Goal: Entertainment & Leisure: Consume media (video, audio)

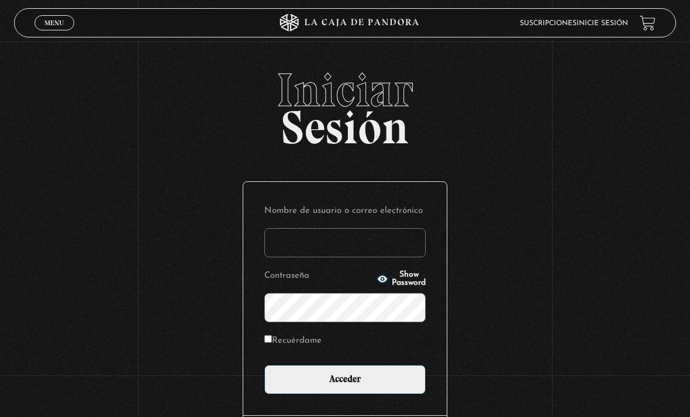
type input "tamarachaves1994@gmail.com"
click at [345, 386] on input "Acceder" at bounding box center [344, 379] width 161 height 29
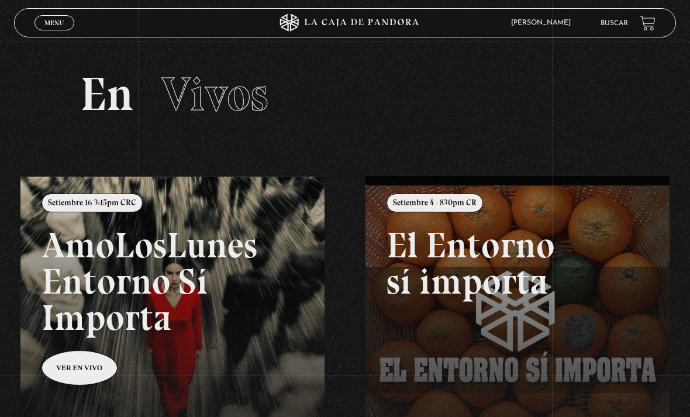
click at [51, 26] on span "Menu" at bounding box center [53, 22] width 19 height 7
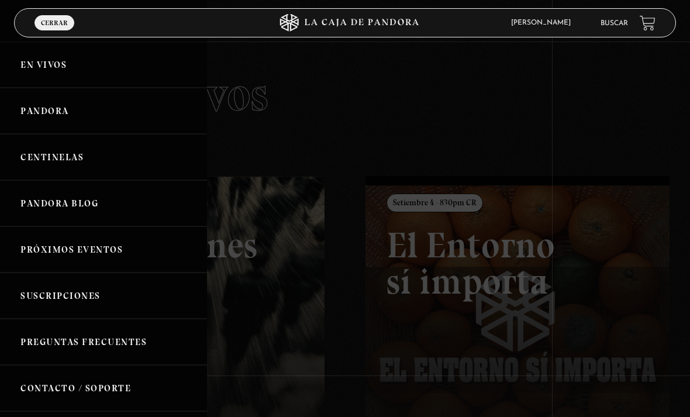
click at [40, 157] on link "Centinelas" at bounding box center [103, 157] width 207 height 46
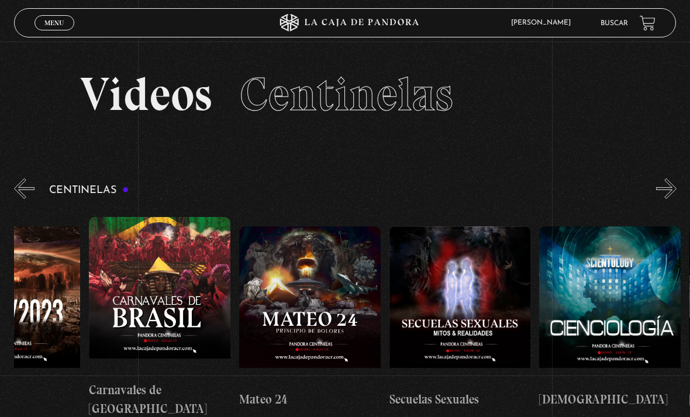
scroll to position [0, 6470]
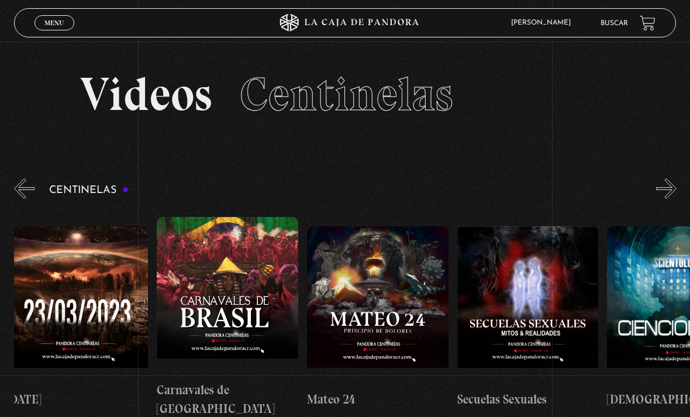
click at [400, 290] on figure at bounding box center [378, 305] width 142 height 158
